Goal: Information Seeking & Learning: Learn about a topic

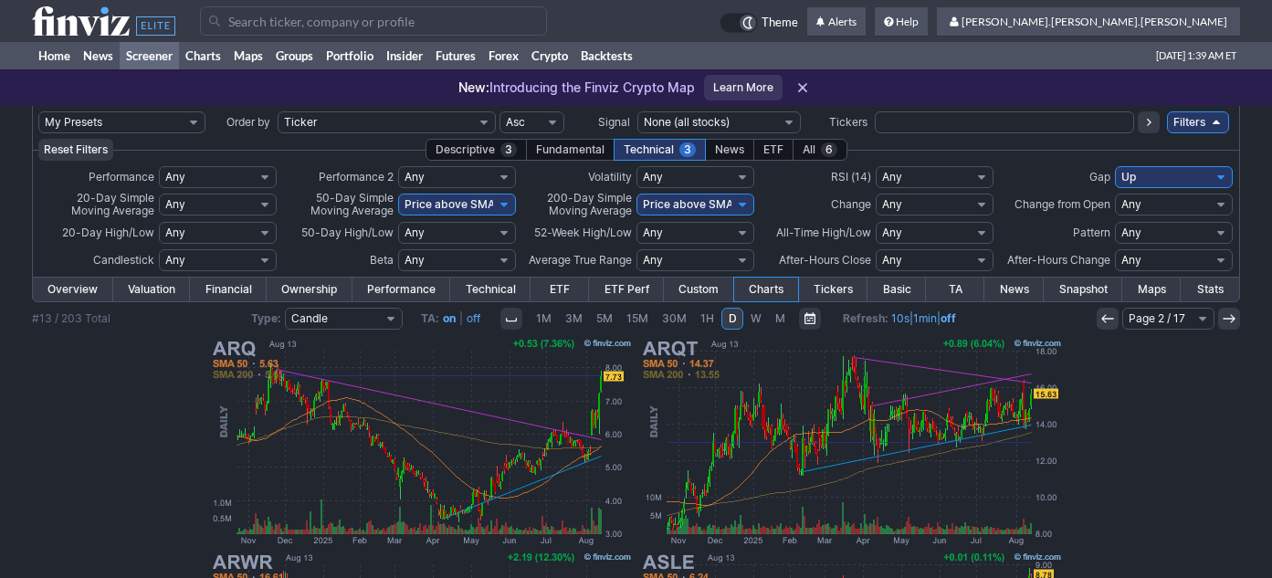
click at [169, 117] on select "My Presets -Save Screen -Edit Screens s: nuevo 2 2025 s: intradia s: CAIDA FUER…" at bounding box center [121, 122] width 167 height 22
click at [38, 111] on select "My Presets -Save Screen -Edit Screens s: nuevo 2 2025 s: intradia s: CAIDA FUER…" at bounding box center [121, 122] width 167 height 22
select select "My Presets"
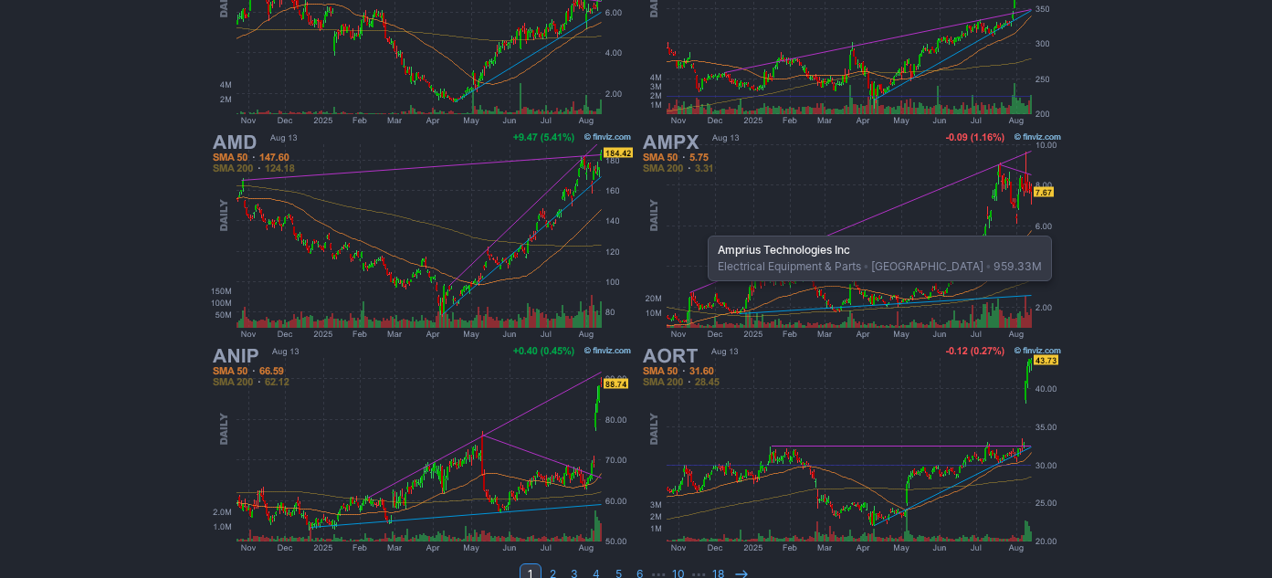
scroll to position [1558, 0]
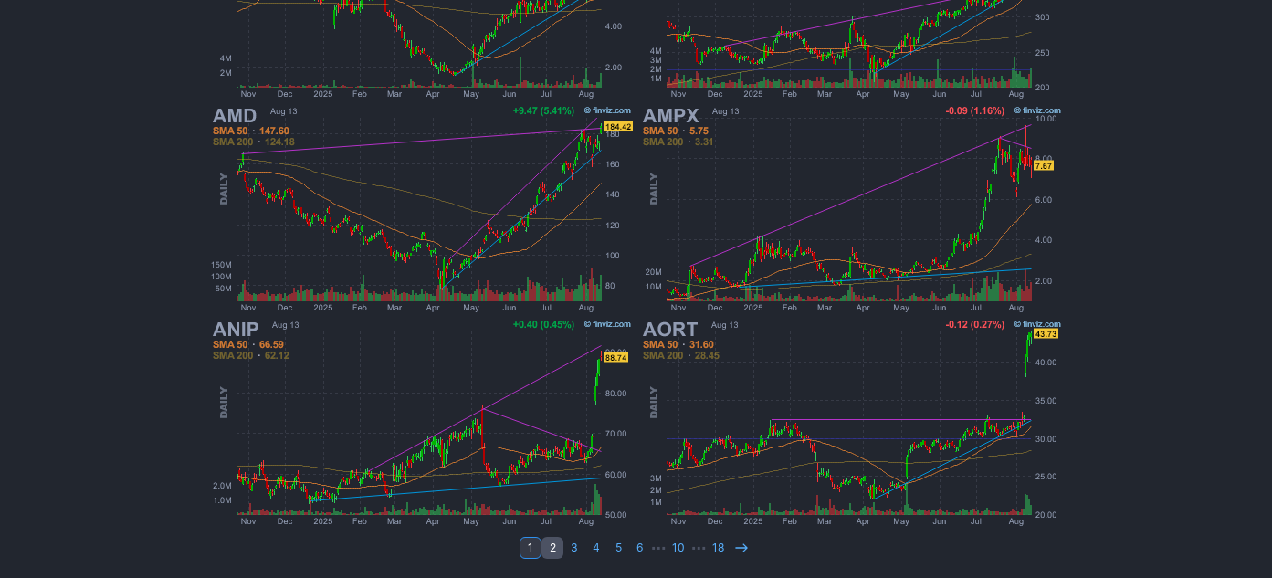
click at [551, 552] on link "2" at bounding box center [553, 548] width 22 height 22
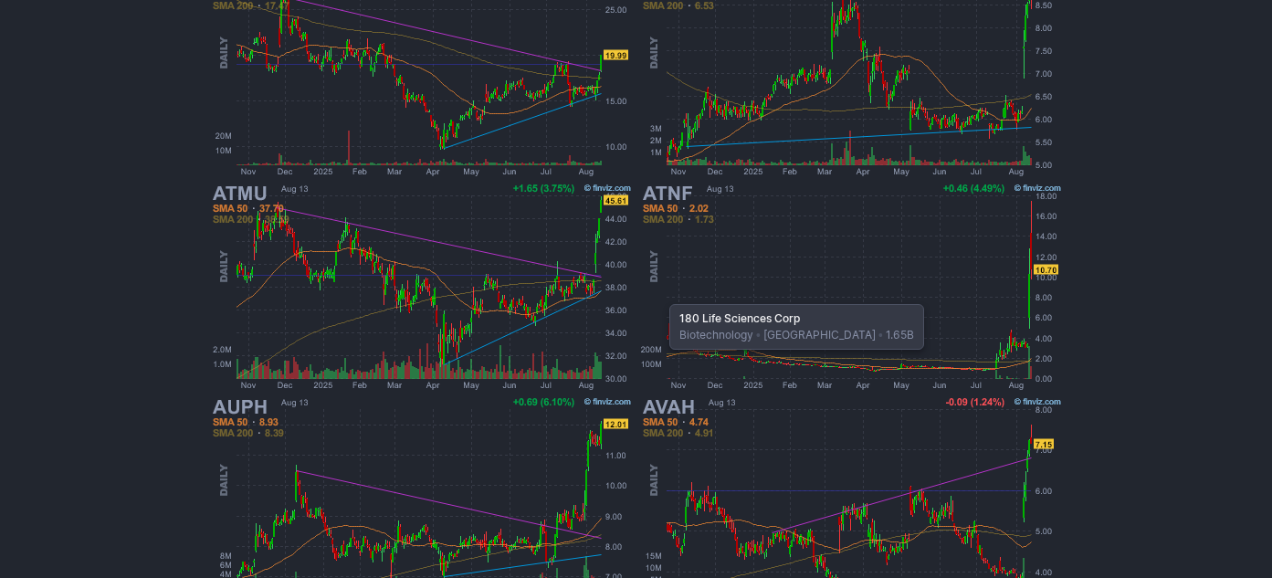
scroll to position [1558, 0]
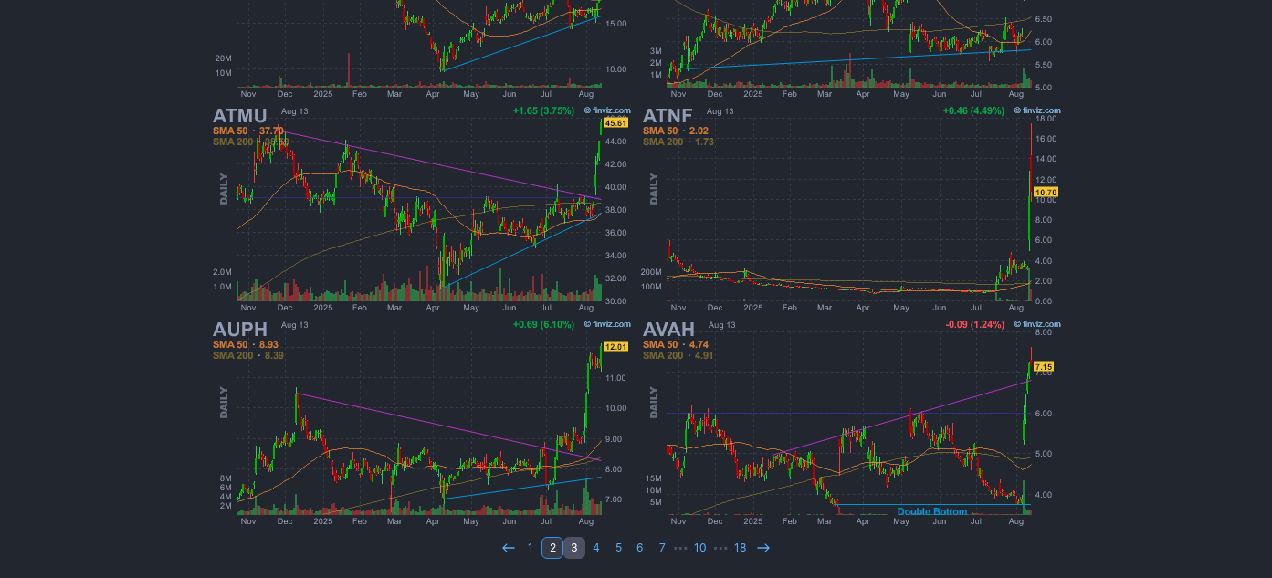
click at [577, 544] on link "3" at bounding box center [575, 548] width 22 height 22
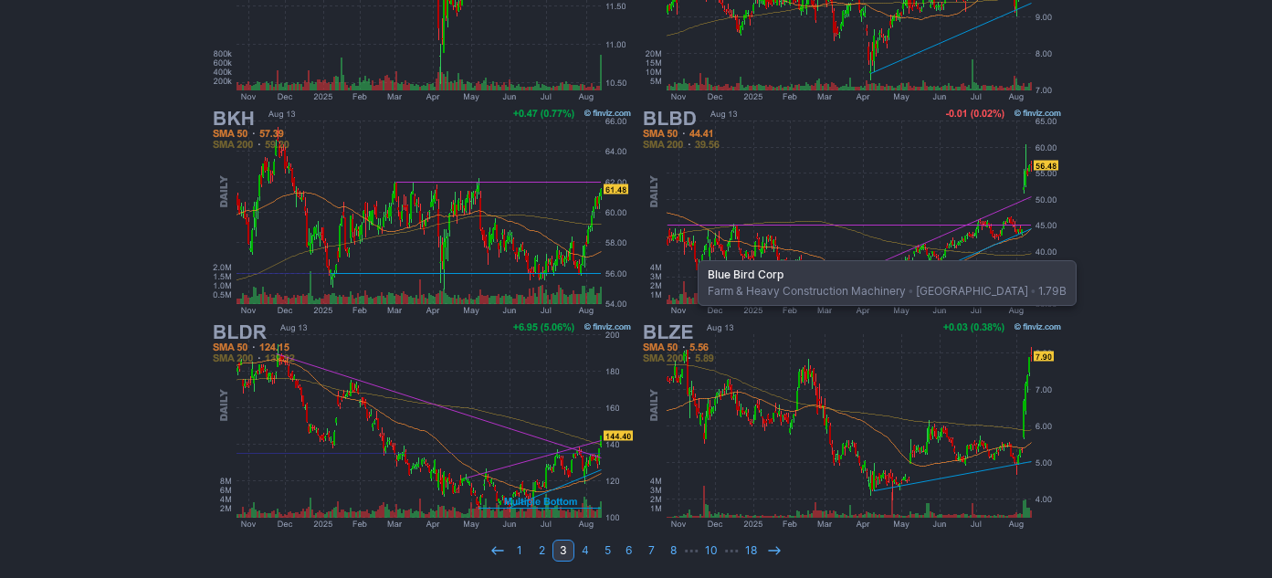
scroll to position [1558, 0]
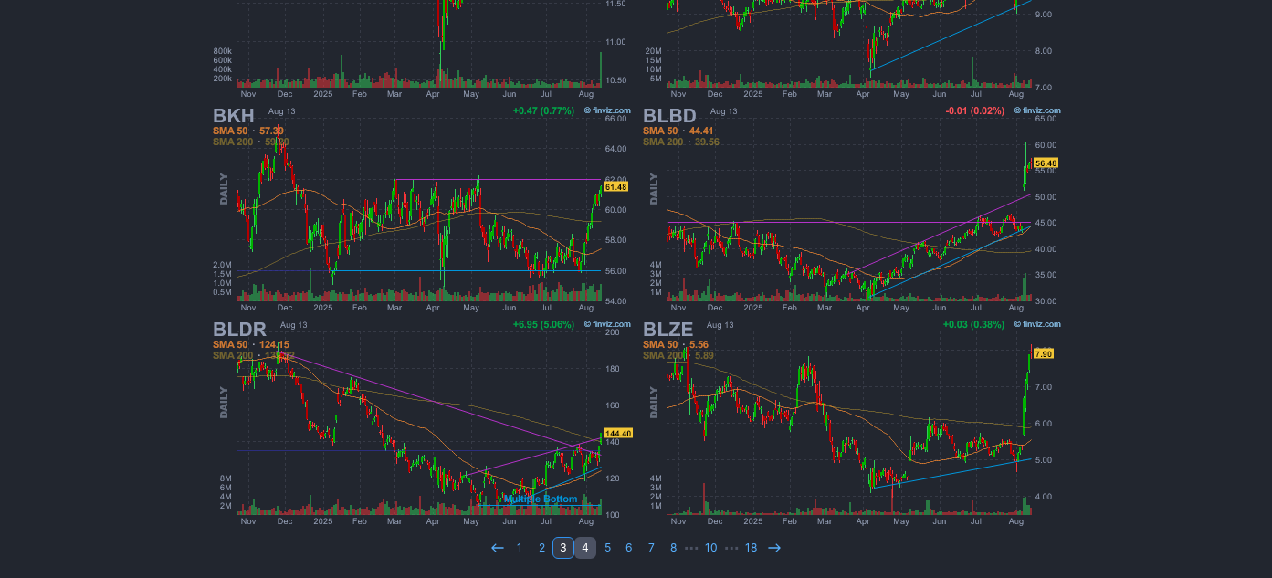
click at [585, 547] on link "4" at bounding box center [585, 548] width 22 height 22
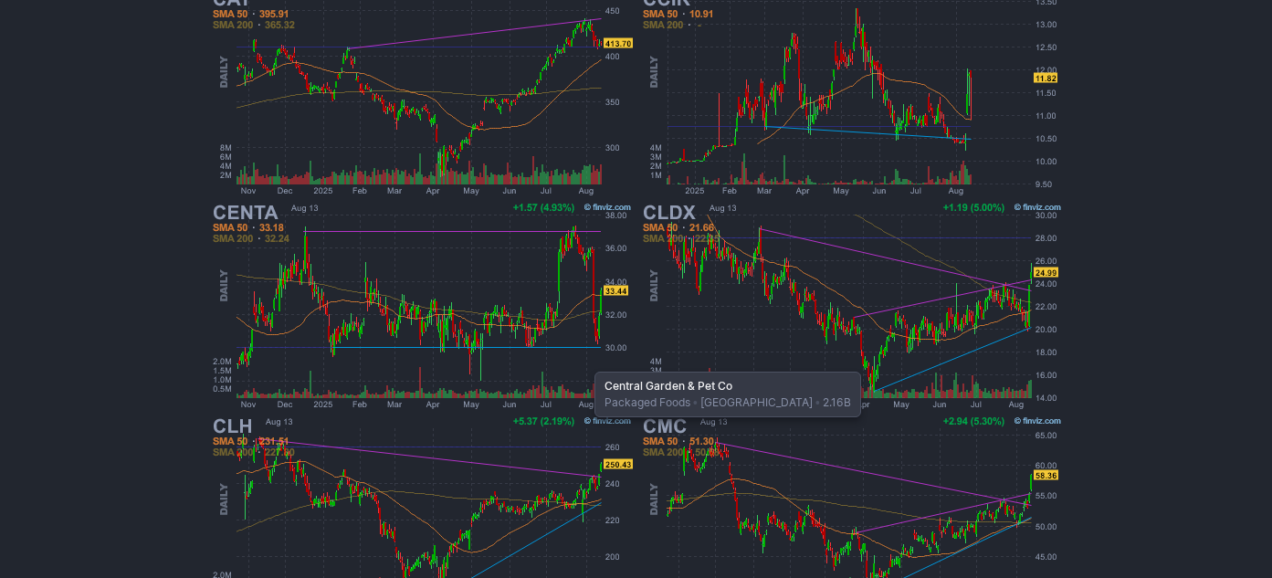
scroll to position [1558, 0]
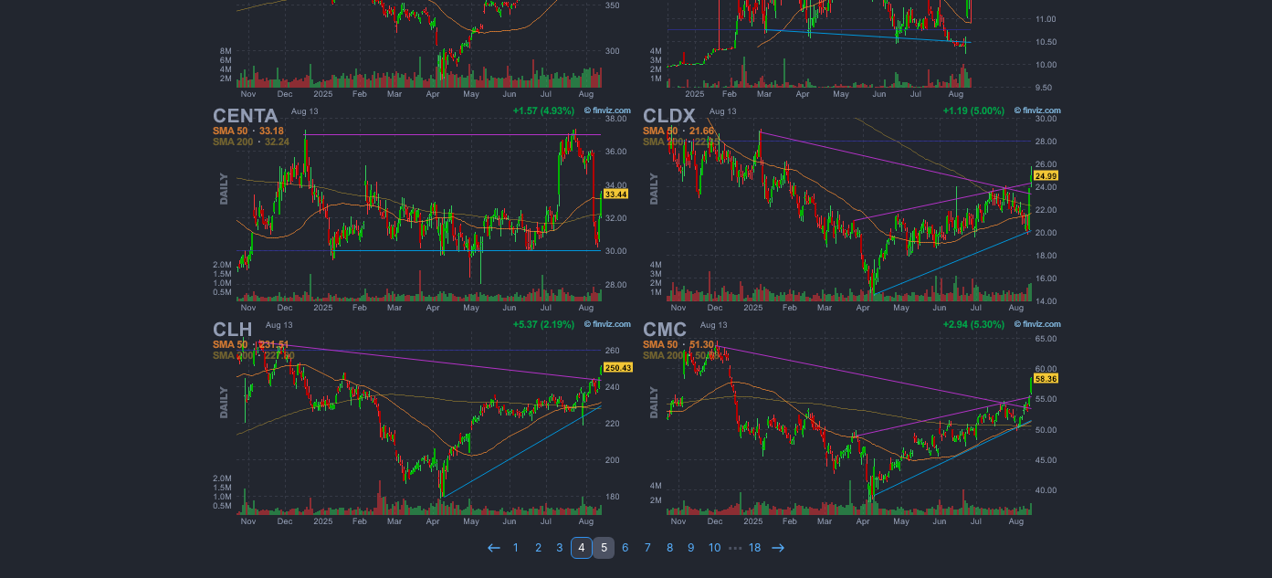
click at [602, 549] on link "5" at bounding box center [604, 548] width 22 height 22
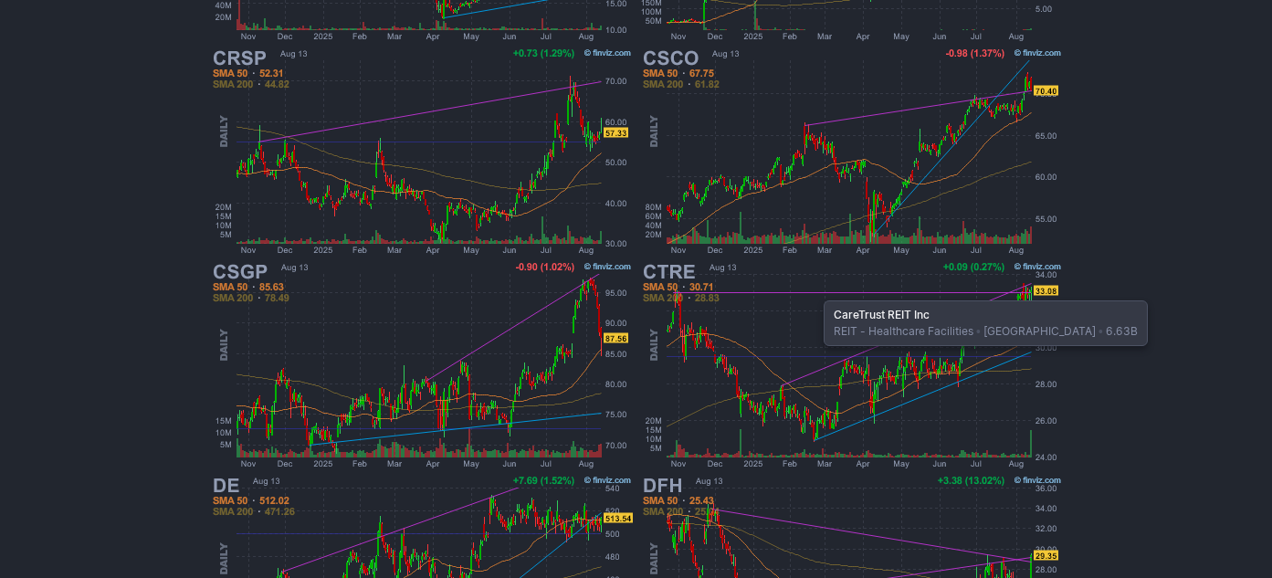
scroll to position [1558, 0]
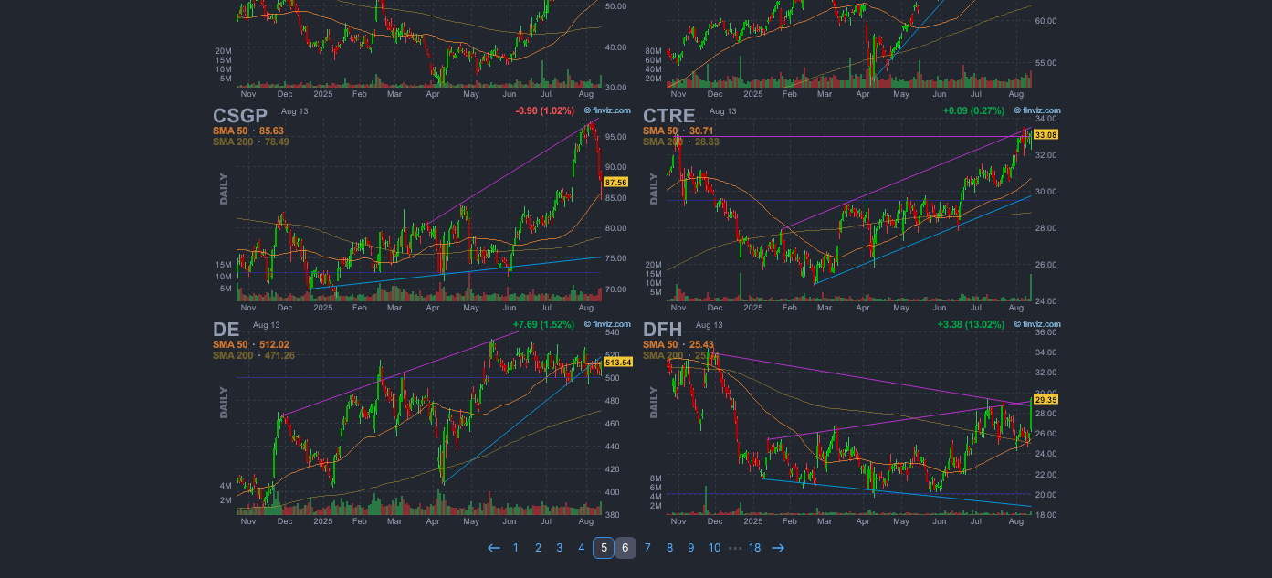
click at [631, 551] on link "6" at bounding box center [626, 548] width 22 height 22
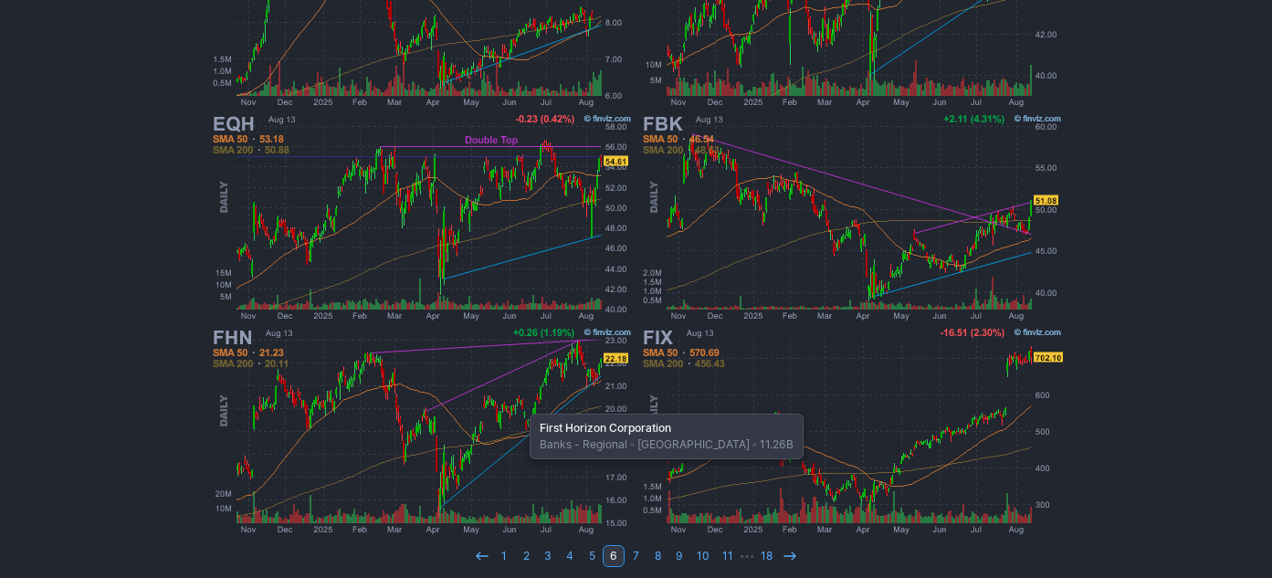
scroll to position [1558, 0]
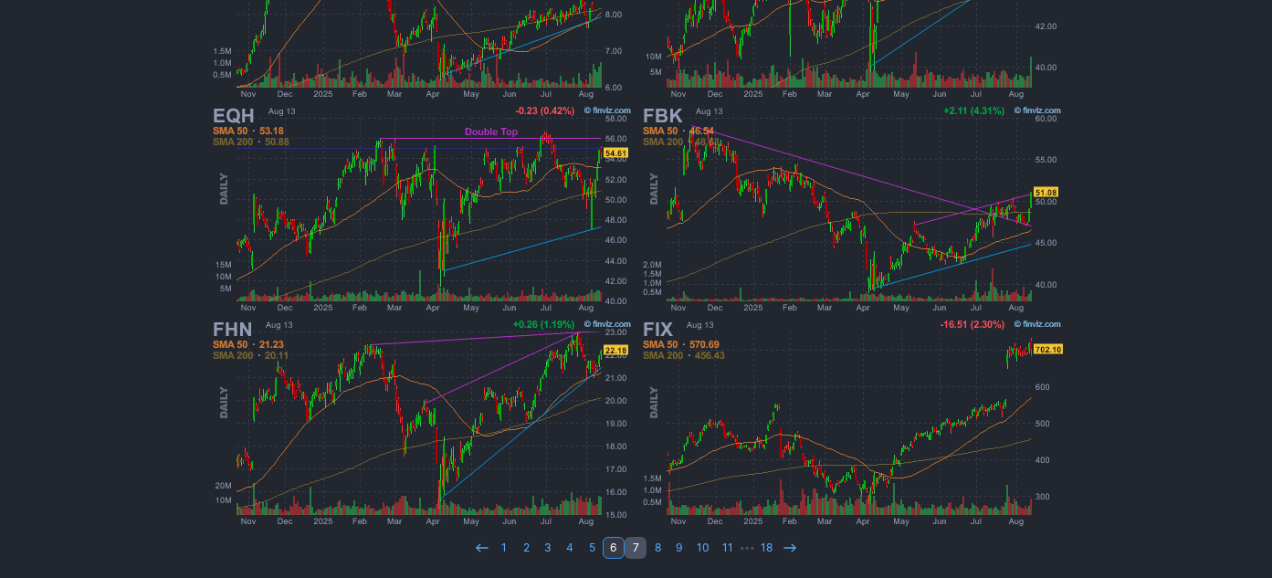
click at [632, 541] on link "7" at bounding box center [636, 548] width 22 height 22
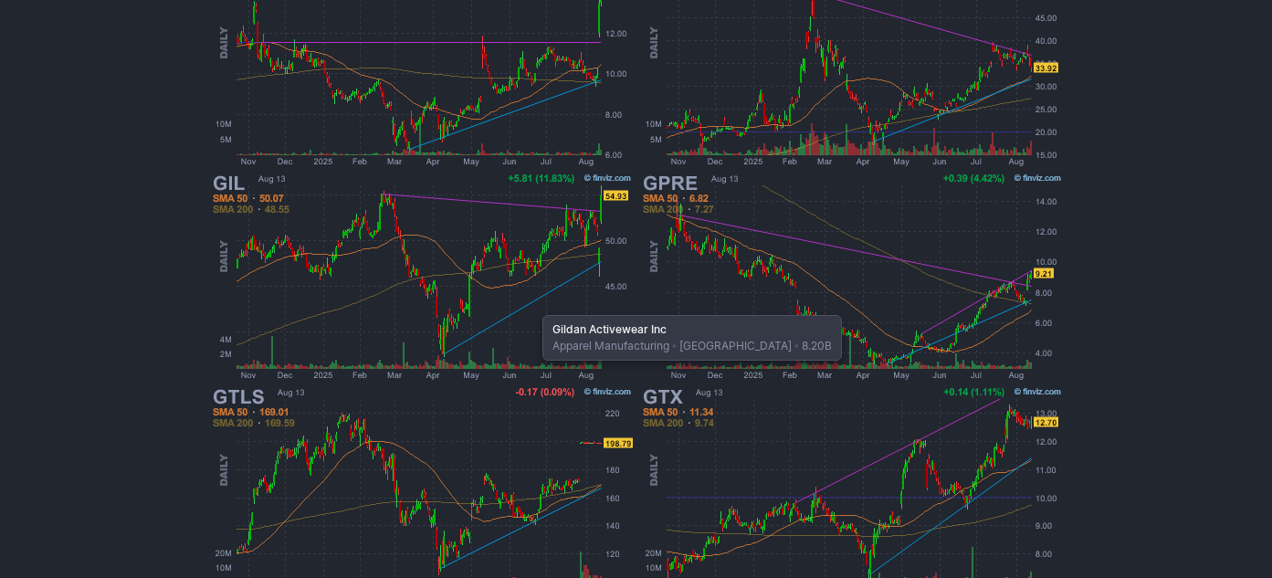
scroll to position [1558, 0]
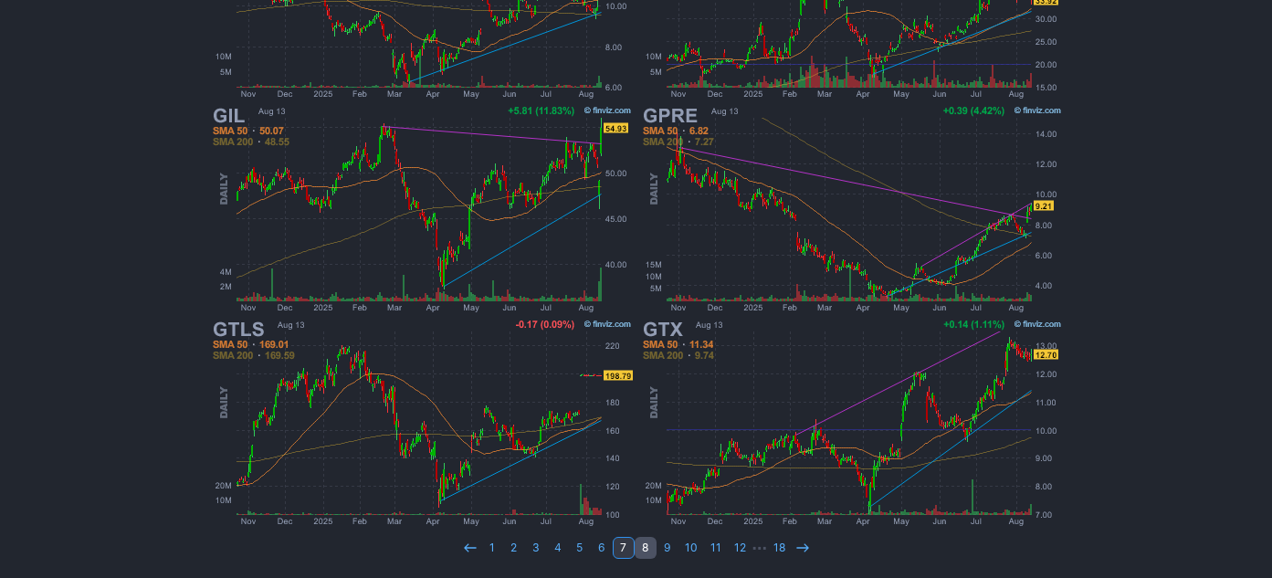
click at [643, 546] on link "8" at bounding box center [646, 548] width 22 height 22
